Goal: Use online tool/utility: Utilize a website feature to perform a specific function

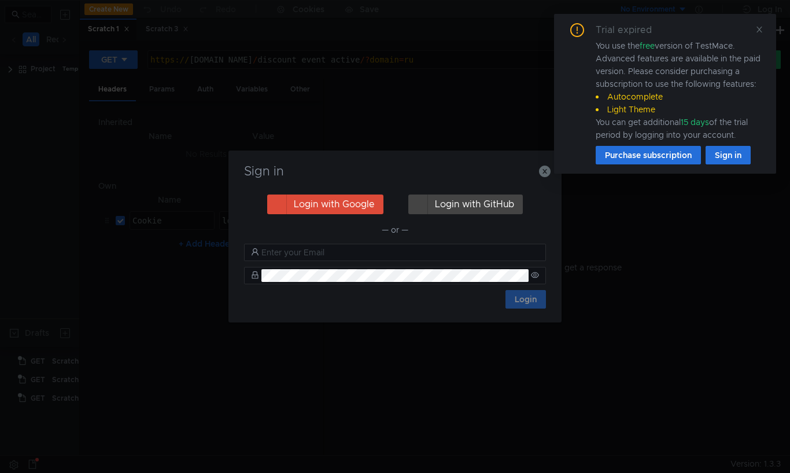
click at [759, 36] on div "Trial expired You use the free version of TestMace. Advanced features are avail…" at bounding box center [665, 93] width 194 height 141
click at [759, 32] on icon at bounding box center [760, 29] width 8 height 8
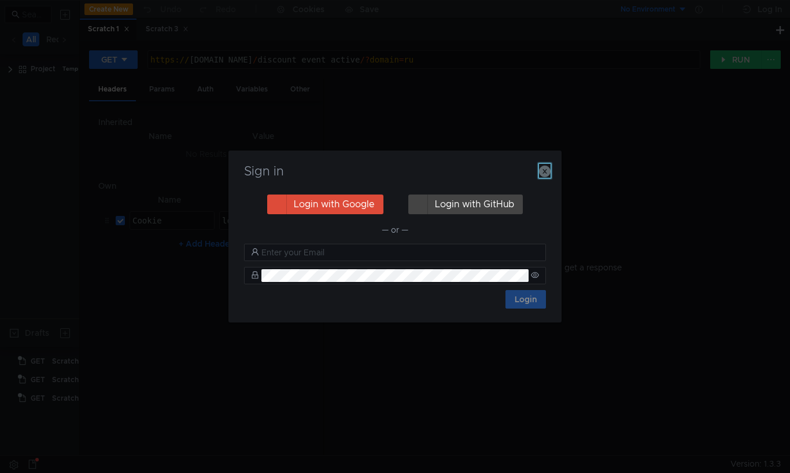
click at [542, 175] on icon "button" at bounding box center [545, 172] width 12 height 12
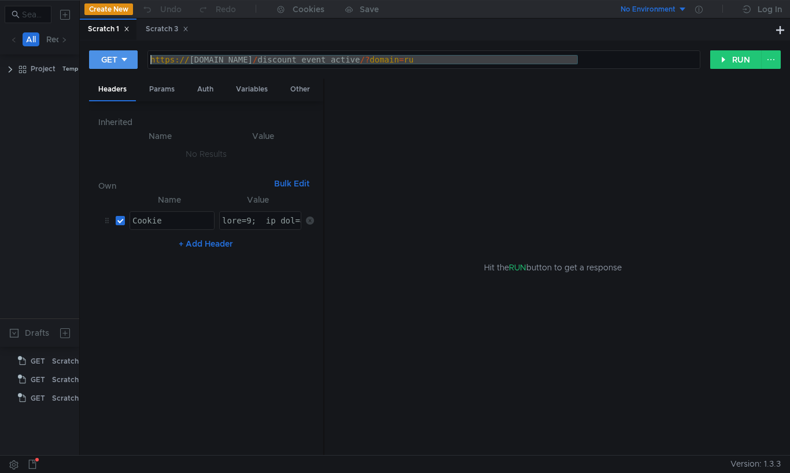
drag, startPoint x: 594, startPoint y: 61, endPoint x: 135, endPoint y: 60, distance: 458.9
click at [135, 60] on div "GET https://pi-arc-light-9761551.stands.praktikum.yandex.ru/discount_event_acti…" at bounding box center [400, 60] width 622 height 20
paste textarea "38469.stands.praktikum.yandex.ru/"
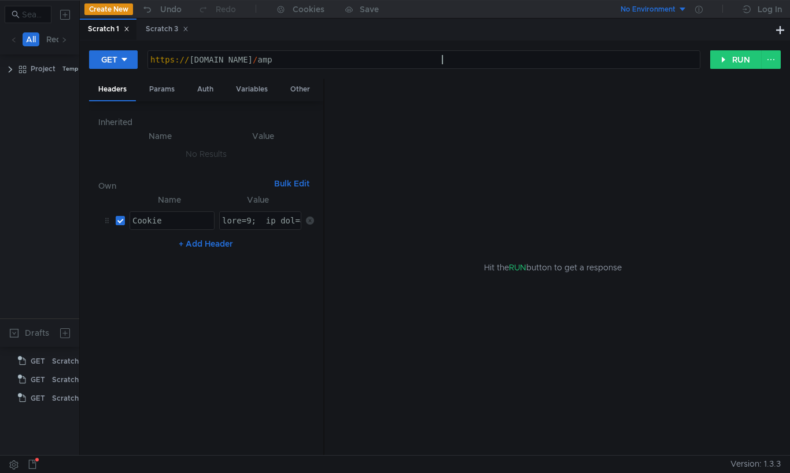
scroll to position [0, 20]
click at [431, 60] on div "https:// pi-arc-light-9738469.stands.praktikum.yandex.ru / am" at bounding box center [424, 69] width 553 height 28
paste textarea "o_crm/event/"
paste textarea "visit_offer"
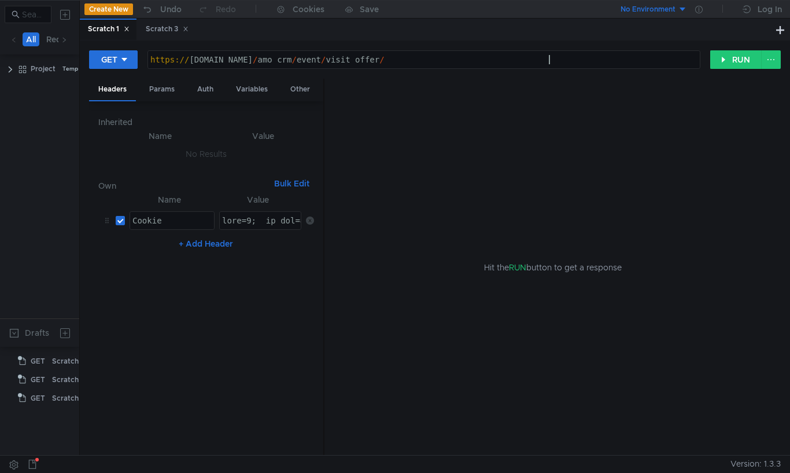
scroll to position [0, 28]
type textarea "[URL][DOMAIN_NAME]"
click at [124, 57] on icon at bounding box center [124, 60] width 8 height 8
click at [118, 103] on li "POST" at bounding box center [114, 102] width 50 height 19
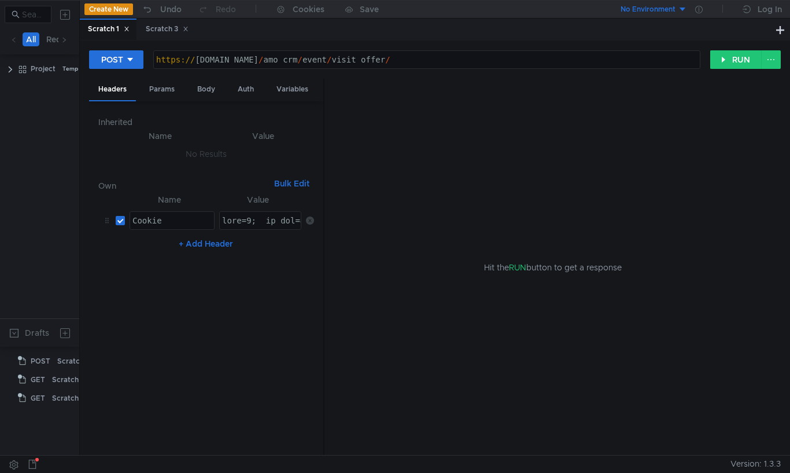
type textarea "gdpr=0; _ym_uid=1733324495824385405; amcuid=8208500731733749477; skid=544359167…"
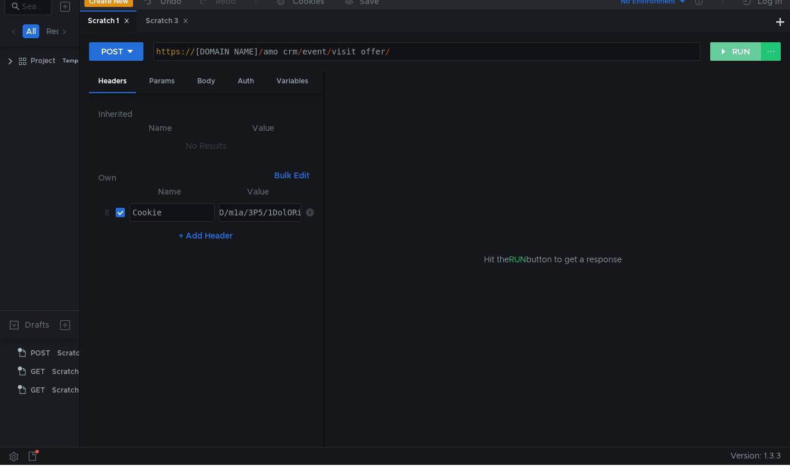
click at [725, 55] on button "RUN" at bounding box center [737, 51] width 52 height 19
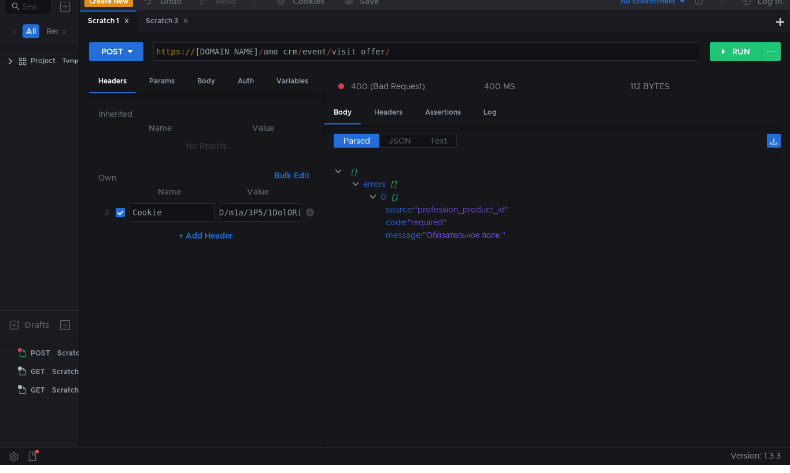
scroll to position [0, 0]
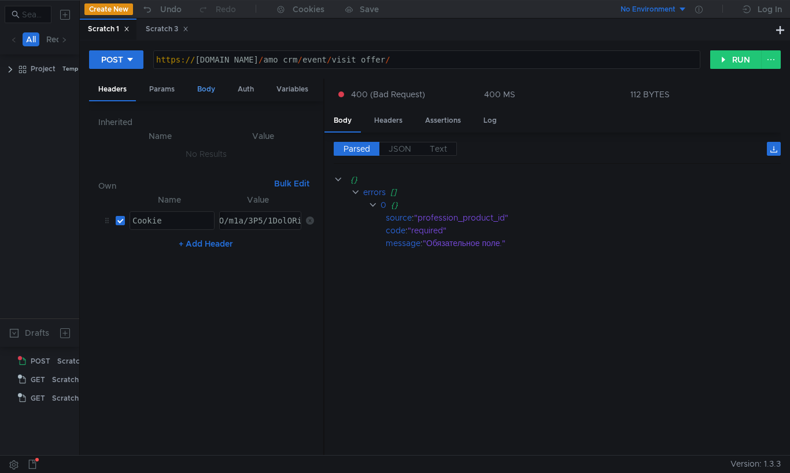
click at [202, 92] on div "Body" at bounding box center [206, 89] width 36 height 21
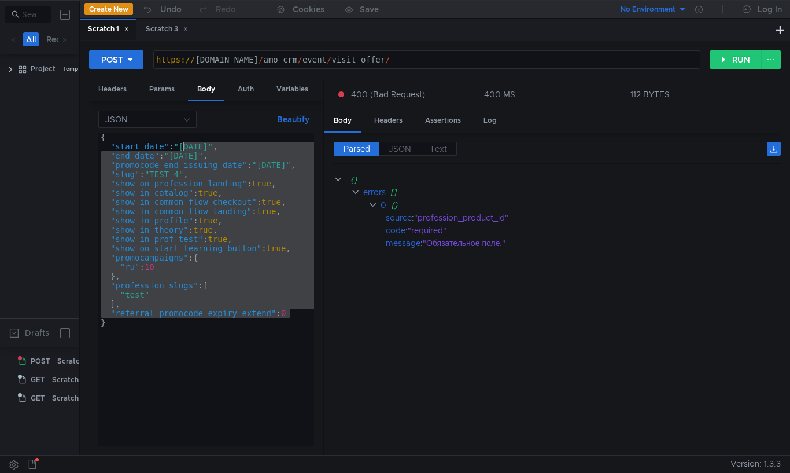
drag, startPoint x: 292, startPoint y: 311, endPoint x: 183, endPoint y: 146, distance: 197.3
click at [183, 146] on div "{ "start_date" : "2025-04-01" , "end_date" : "2025-04-30" , "promocode_end_issu…" at bounding box center [209, 299] width 223 height 332
paste textarea "98b7b0df-cca1-4350-9096-8c3c0f278d7c"
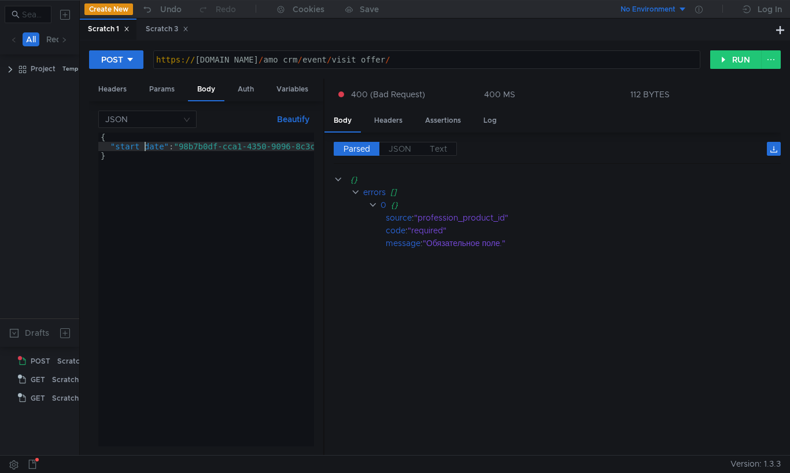
click at [145, 148] on div "{ "start_date" : "98b7b0df-cca1-4350-9096-8c3c0f278d7c" }" at bounding box center [231, 297] width 267 height 328
type textarea ""profession_product_id": "98b7b0df-cca1-4350-9096-8c3c0f278d7c""
click at [729, 65] on button "RUN" at bounding box center [737, 59] width 52 height 19
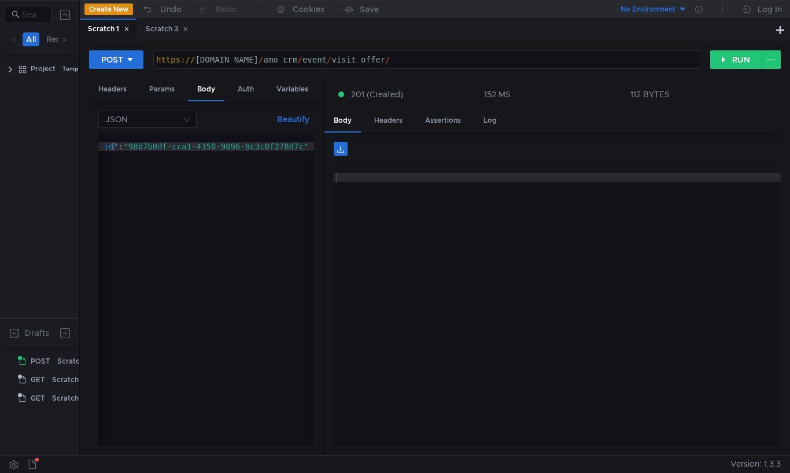
scroll to position [0, 104]
